Goal: Check status: Check status

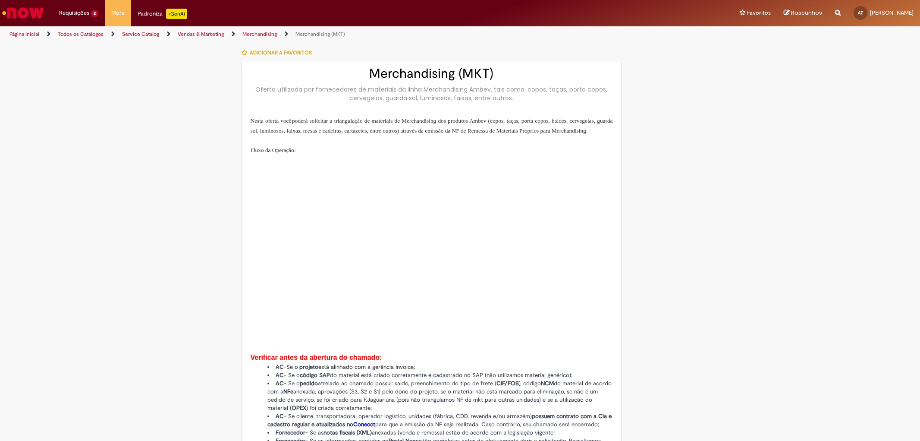
type input "**********"
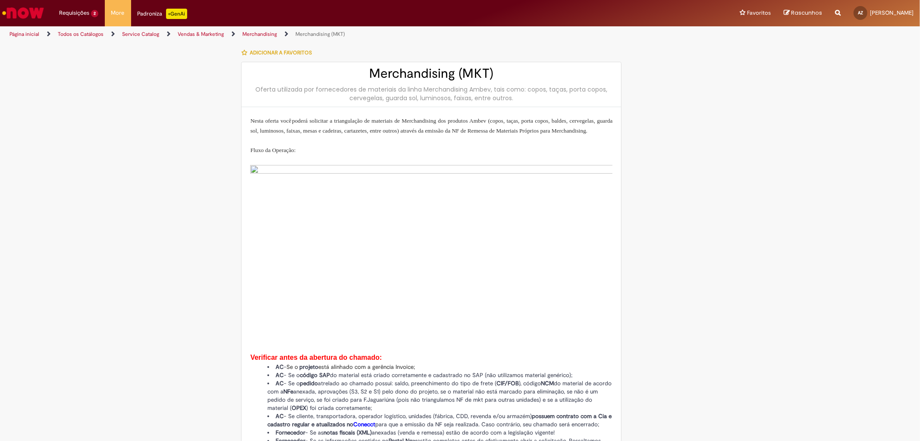
type input "**********"
click at [78, 12] on li "Requisições 2 Exibir Todas as Solicitações Merchandising (MKT) 2d atrás 2 dias …" at bounding box center [79, 13] width 52 height 26
click at [88, 54] on span "2d atrás 2 dias atrás R13576561" at bounding box center [101, 52] width 78 height 7
click at [79, 17] on li "Requisições 2 Exibir Todas as Solicitações Merchandising (MKT) 2d atrás 2 dias …" at bounding box center [79, 13] width 52 height 26
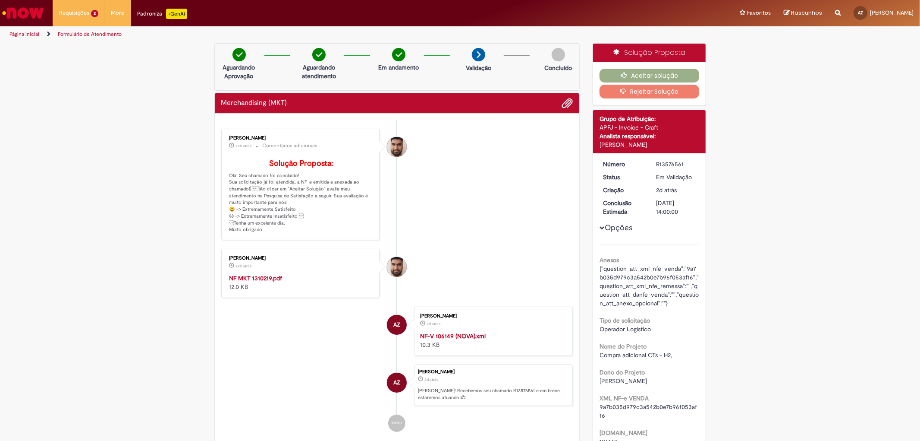
click at [264, 282] on strong "NF MKT 1310219.pdf" at bounding box center [256, 278] width 53 height 8
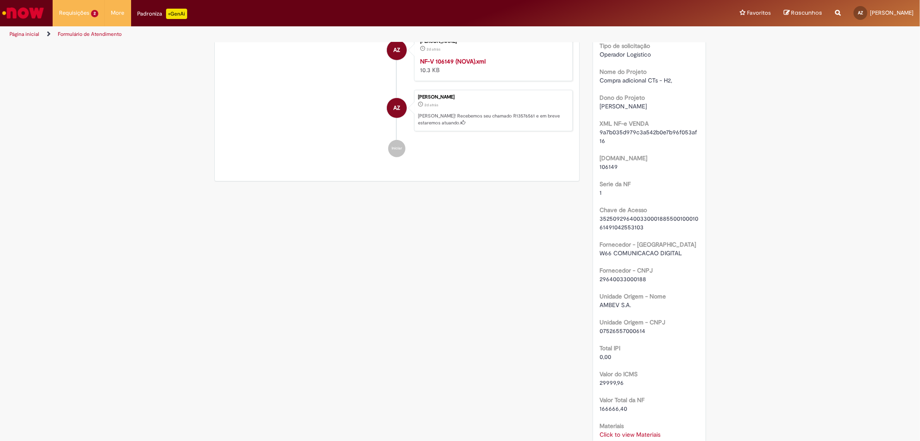
scroll to position [252, 0]
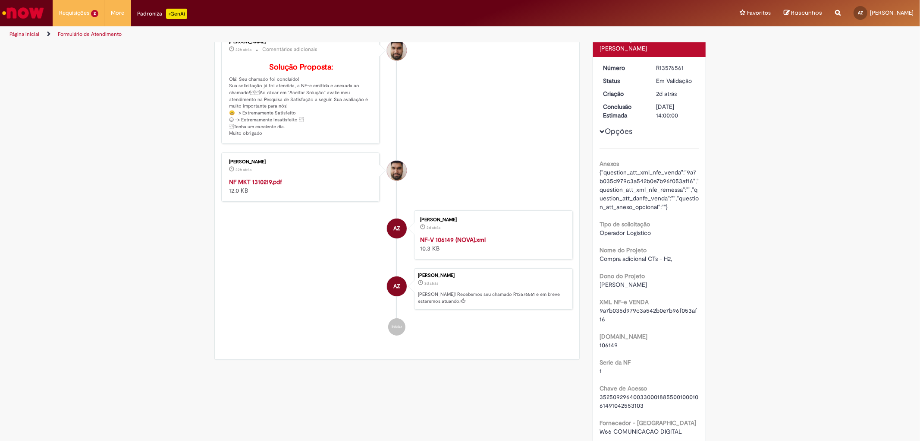
scroll to position [12, 0]
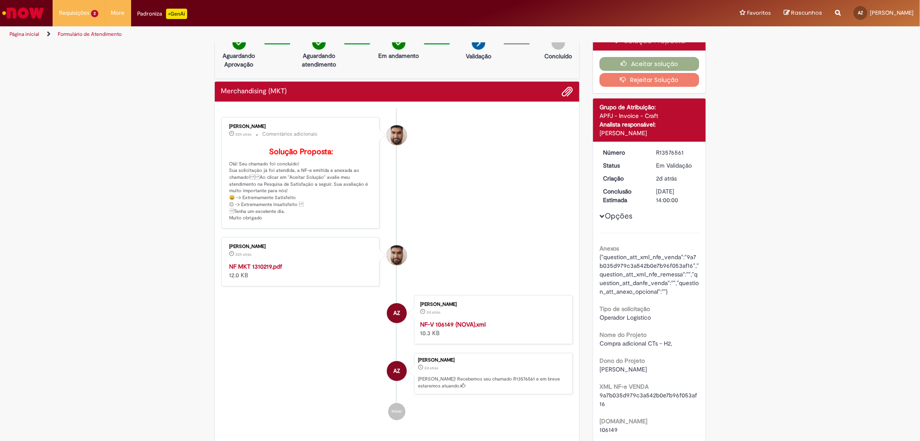
click at [268, 270] on strong "NF MKT 1310219.pdf" at bounding box center [256, 266] width 53 height 8
click at [87, 70] on span "8d atrás 8 dias atrás R13558719" at bounding box center [101, 70] width 78 height 7
click at [94, 66] on span "Merchandising (MKT)" at bounding box center [84, 63] width 44 height 6
click at [82, 66] on span "Merchandising (MKT)" at bounding box center [84, 63] width 44 height 6
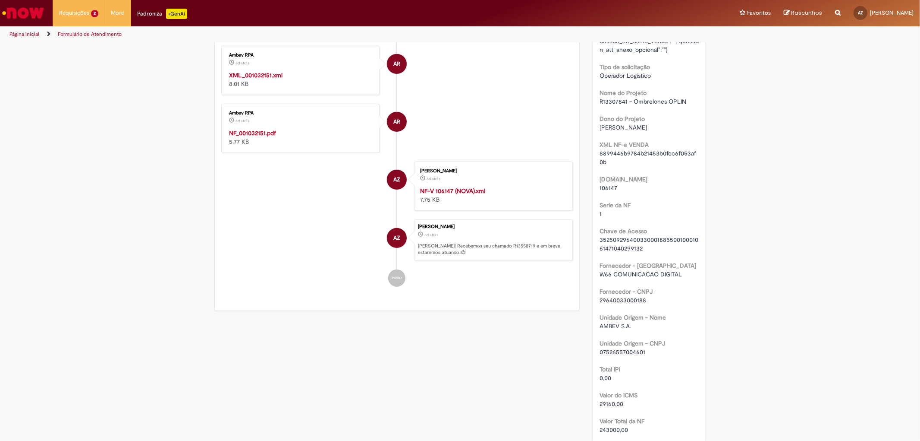
scroll to position [96, 0]
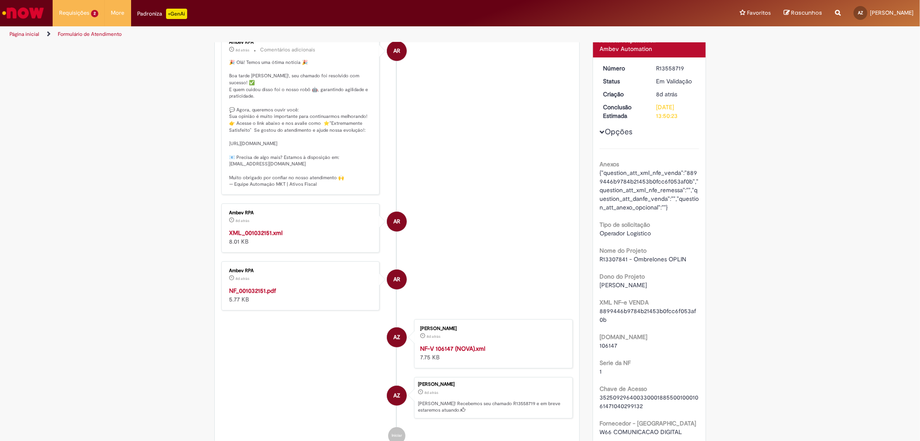
click at [265, 294] on strong "NF_001032151.pdf" at bounding box center [253, 291] width 47 height 8
click at [247, 300] on div "Ambev RPA 8d atrás 8 dias atrás NF_001032151.pdf 5.77 KB" at bounding box center [301, 286] width 154 height 44
click at [247, 294] on strong "NF_001032151.pdf" at bounding box center [253, 291] width 47 height 8
click at [92, 67] on span "8d atrás 8 dias atrás R13558719" at bounding box center [101, 70] width 78 height 7
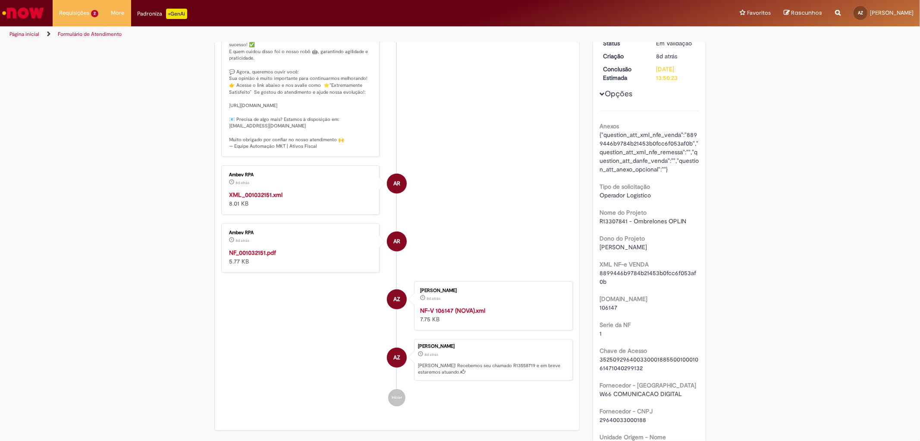
scroll to position [0, 0]
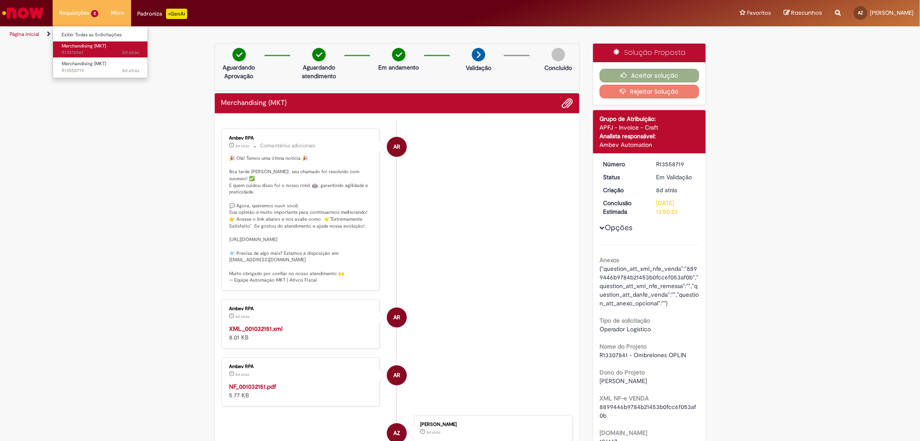
click at [82, 50] on span "2d atrás 2 dias atrás R13576561" at bounding box center [101, 52] width 78 height 7
click at [88, 51] on span "2d atrás 2 dias atrás R13576561" at bounding box center [101, 52] width 78 height 7
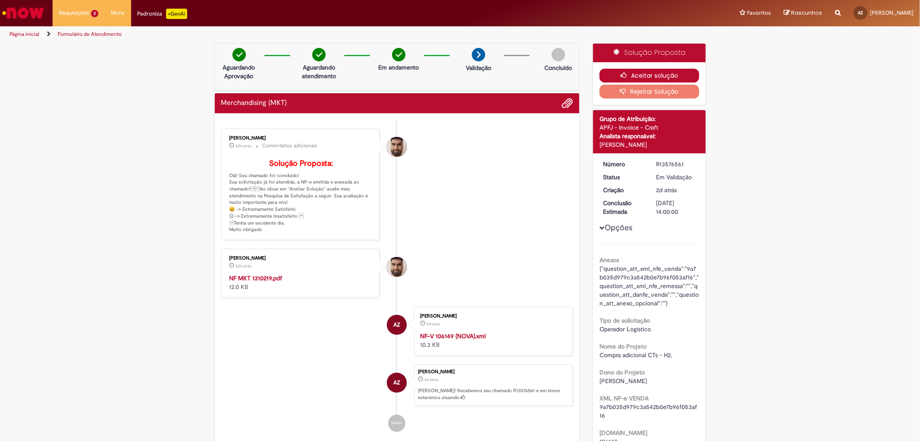
click at [641, 80] on button "Aceitar solução" at bounding box center [650, 76] width 100 height 14
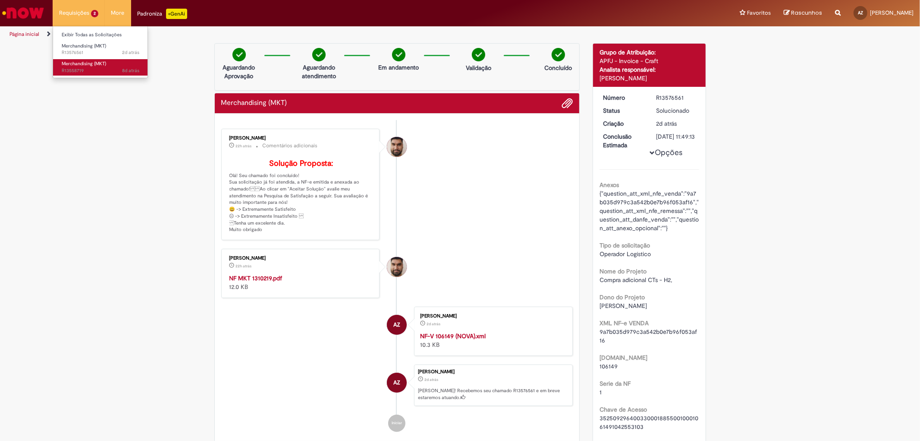
click at [80, 65] on span "Merchandising (MKT)" at bounding box center [84, 63] width 44 height 6
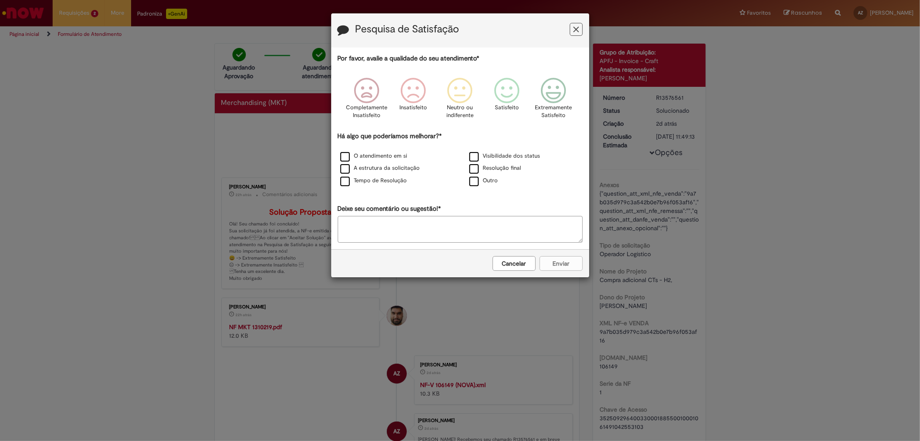
click at [576, 29] on icon "Feedback" at bounding box center [576, 29] width 6 height 9
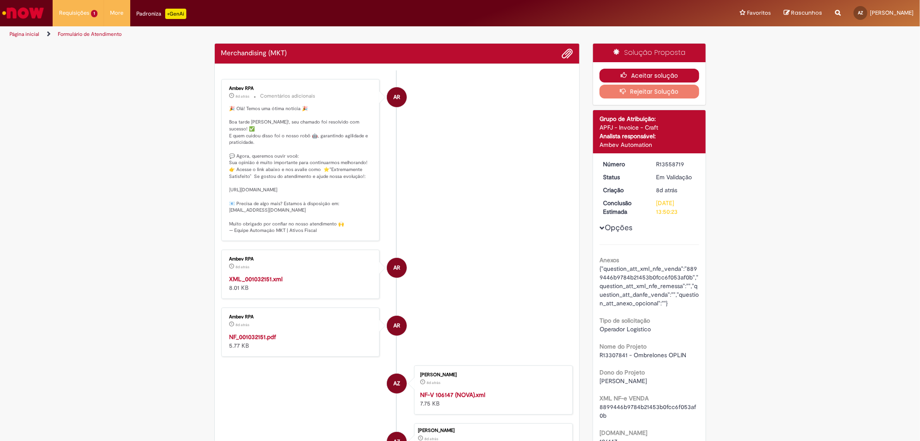
click at [625, 76] on icon "button" at bounding box center [626, 75] width 10 height 6
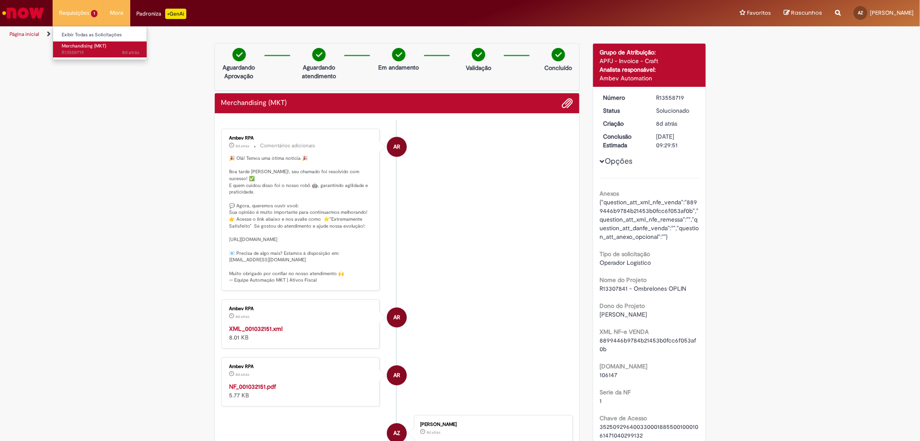
click at [88, 41] on link "Merchandising (MKT) 8d atrás 8 dias atrás R13558719" at bounding box center [100, 49] width 95 height 16
click at [88, 43] on span "Merchandising (MKT)" at bounding box center [84, 46] width 44 height 6
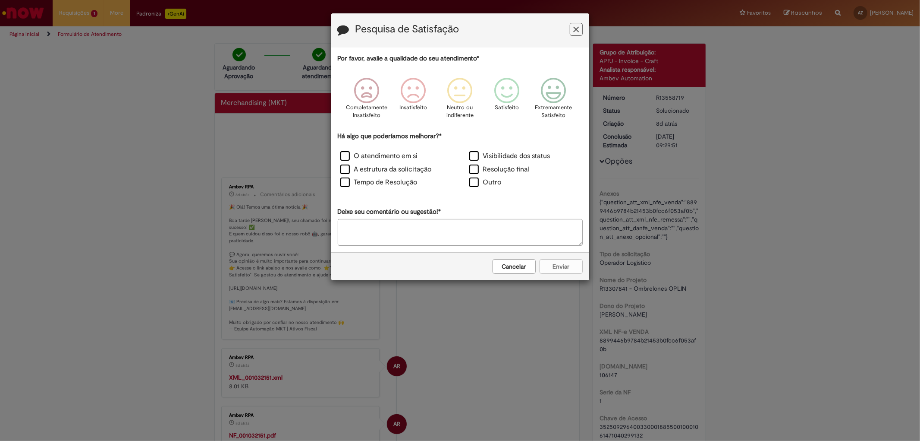
drag, startPoint x: 563, startPoint y: 29, endPoint x: 576, endPoint y: 29, distance: 13.0
click at [567, 29] on h3 "Pesquisa de Satisfação" at bounding box center [460, 30] width 245 height 13
click at [577, 29] on icon "Feedback" at bounding box center [576, 29] width 6 height 9
